Goal: Task Accomplishment & Management: Complete application form

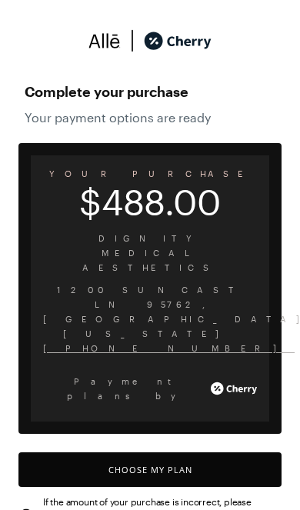
click at [102, 452] on button "Choose My Plan" at bounding box center [149, 469] width 263 height 35
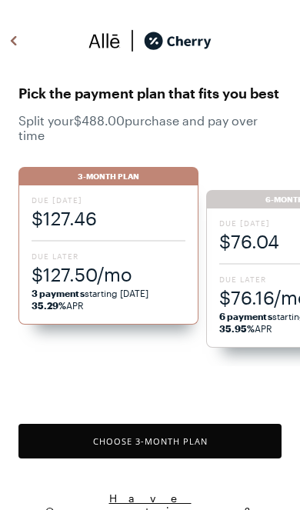
scroll to position [1272, 0]
click at [239, 283] on span "Due Later" at bounding box center [296, 279] width 154 height 11
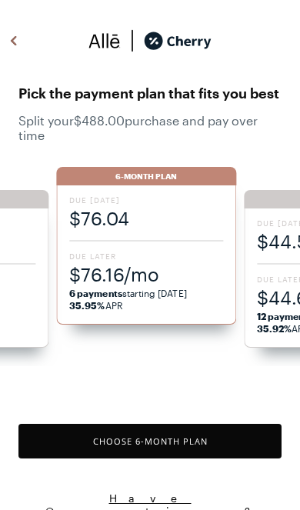
click at [188, 449] on button "Choose 6 -Month Plan" at bounding box center [149, 441] width 263 height 35
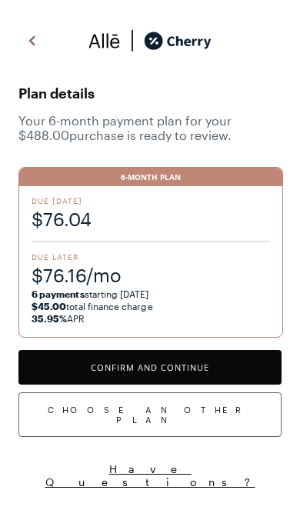
click at [217, 370] on button "Confirm and Continue" at bounding box center [149, 367] width 263 height 35
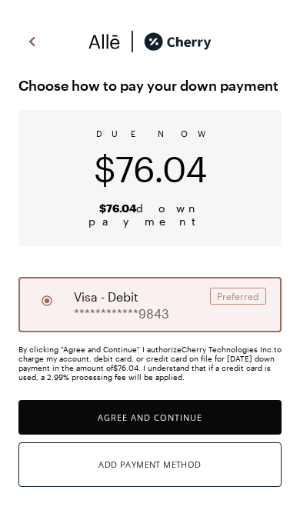
click at [211, 402] on button "Agree and Continue" at bounding box center [149, 417] width 263 height 35
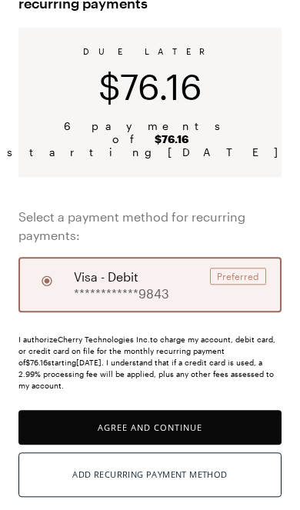
scroll to position [107, 0]
click at [199, 420] on button "Agree and Continue" at bounding box center [149, 427] width 263 height 35
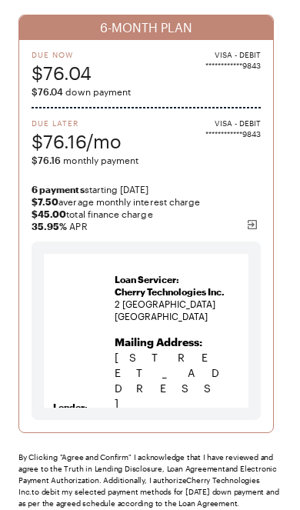
scroll to position [224, 0]
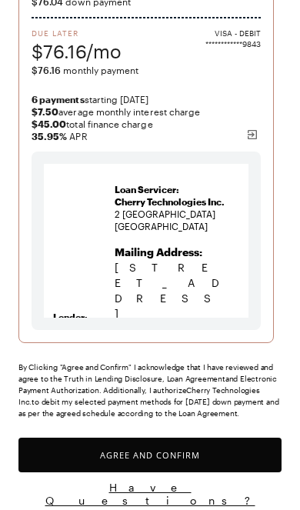
click at [200, 461] on button "Agree and Confirm" at bounding box center [149, 455] width 263 height 35
